Goal: Check status

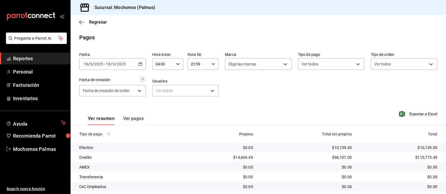
scroll to position [55, 0]
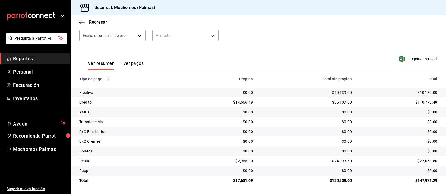
click at [328, 140] on div "$0.00" at bounding box center [307, 141] width 90 height 5
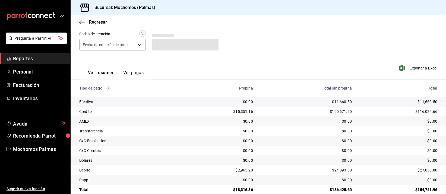
scroll to position [55, 0]
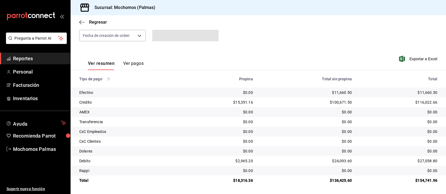
click at [235, 91] on div "$0.00" at bounding box center [221, 92] width 64 height 5
click at [290, 159] on div "$24,093.60" at bounding box center [307, 160] width 90 height 5
click at [300, 144] on div "$0.00" at bounding box center [307, 141] width 90 height 5
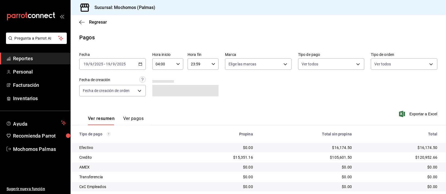
scroll to position [55, 0]
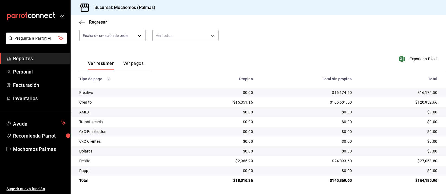
click at [275, 149] on div "$0.00" at bounding box center [307, 151] width 90 height 5
click at [274, 124] on div "$0.00" at bounding box center [307, 121] width 90 height 5
click at [277, 125] on td "$0.00" at bounding box center [306, 122] width 99 height 10
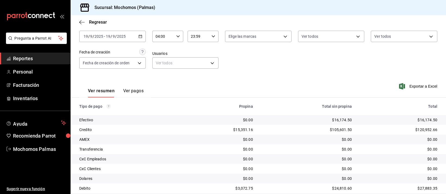
scroll to position [55, 0]
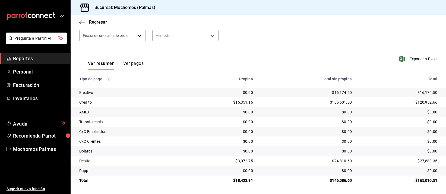
click at [263, 115] on div "$0.00" at bounding box center [307, 111] width 90 height 5
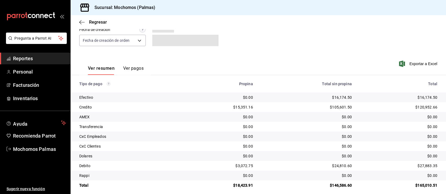
scroll to position [55, 0]
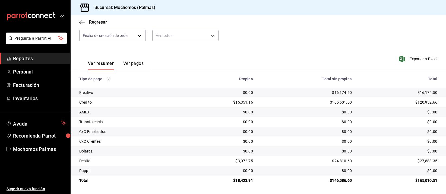
click at [288, 146] on td "$0.00" at bounding box center [306, 151] width 99 height 10
click at [287, 119] on div "$0.00" at bounding box center [307, 121] width 90 height 5
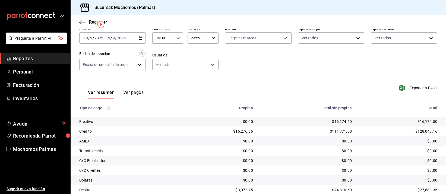
scroll to position [55, 0]
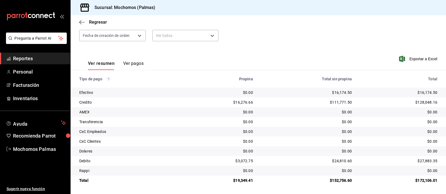
click at [282, 142] on div "$0.00" at bounding box center [307, 141] width 90 height 5
click at [284, 139] on div "$0.00" at bounding box center [307, 141] width 90 height 5
click at [258, 147] on td "$0.00" at bounding box center [306, 151] width 99 height 10
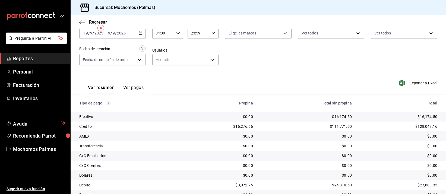
scroll to position [55, 0]
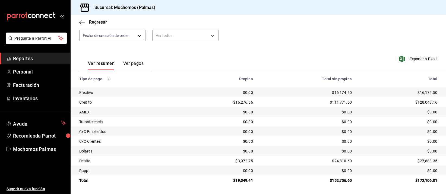
click at [305, 118] on td "$0.00" at bounding box center [306, 122] width 99 height 10
